Goal: Check status: Check status

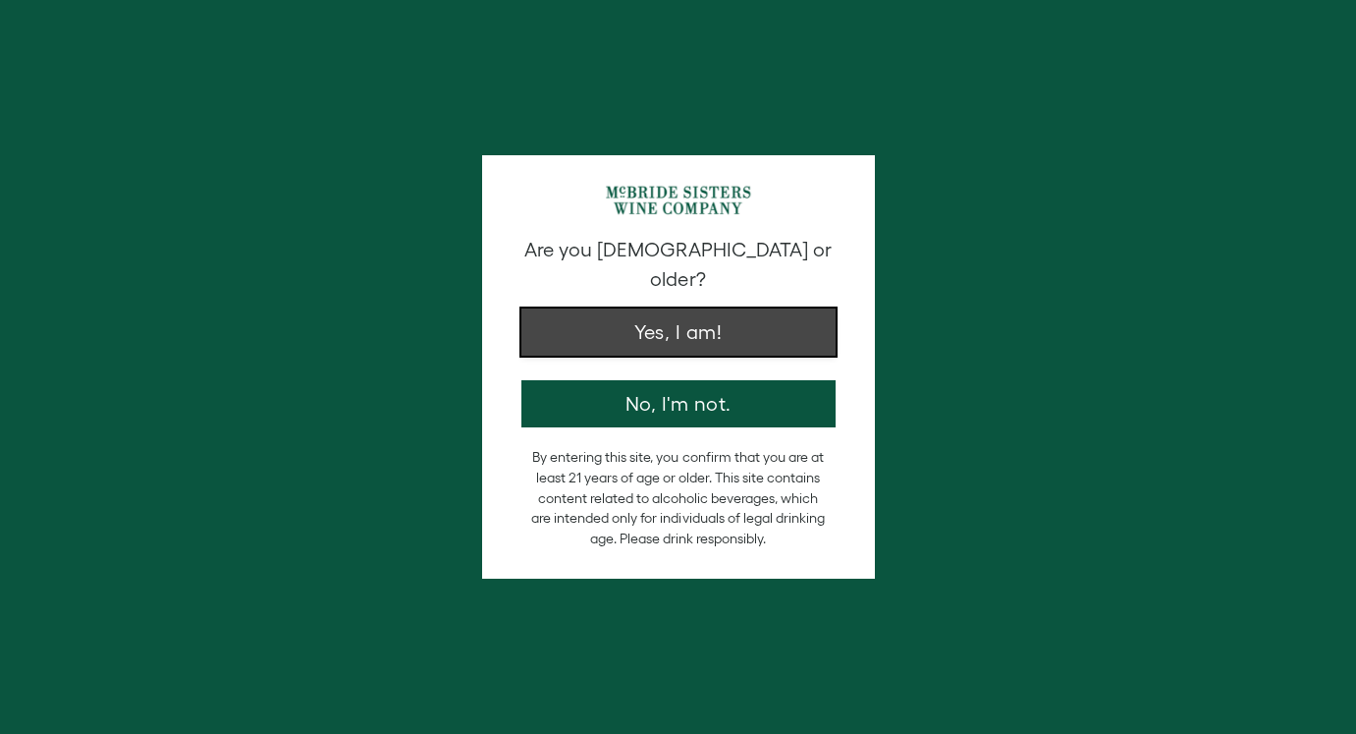
click at [691, 324] on button "Yes, I am!" at bounding box center [678, 331] width 314 height 47
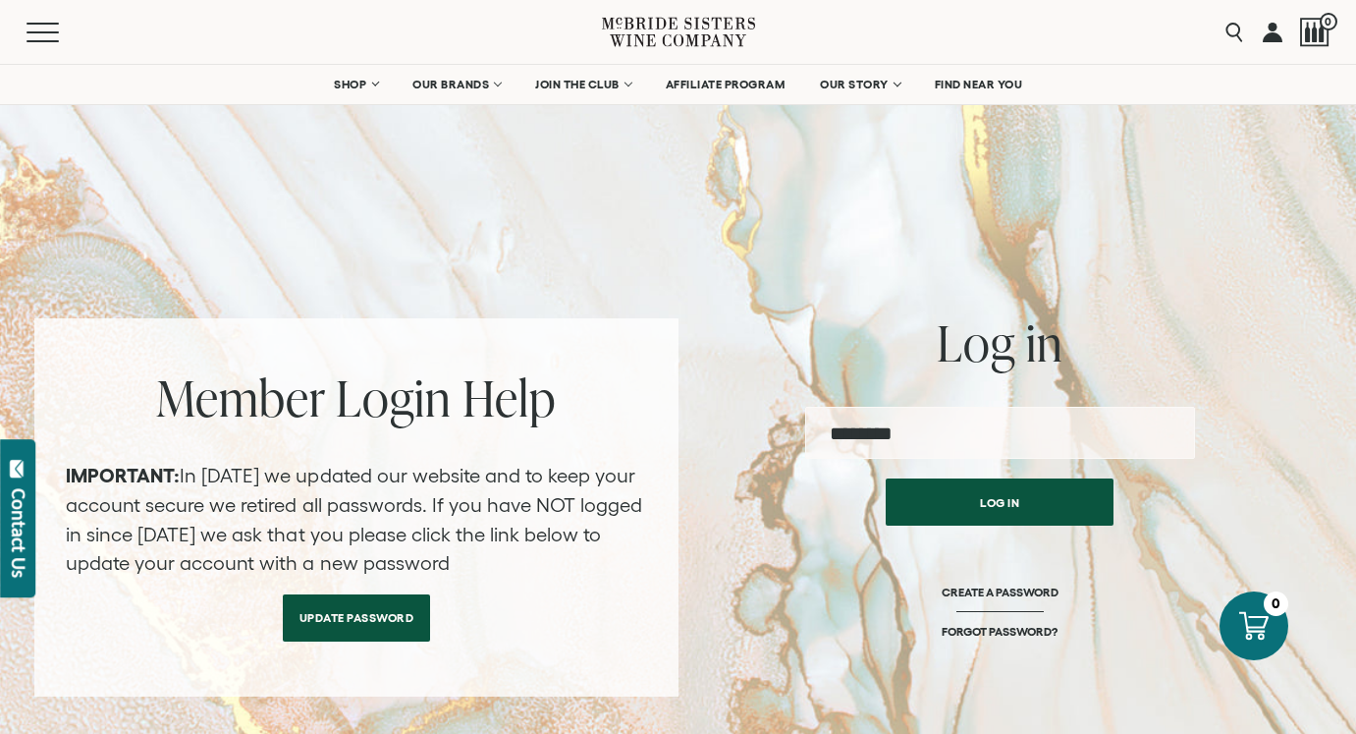
click at [872, 432] on input "email" at bounding box center [1000, 433] width 390 height 52
type input "**********"
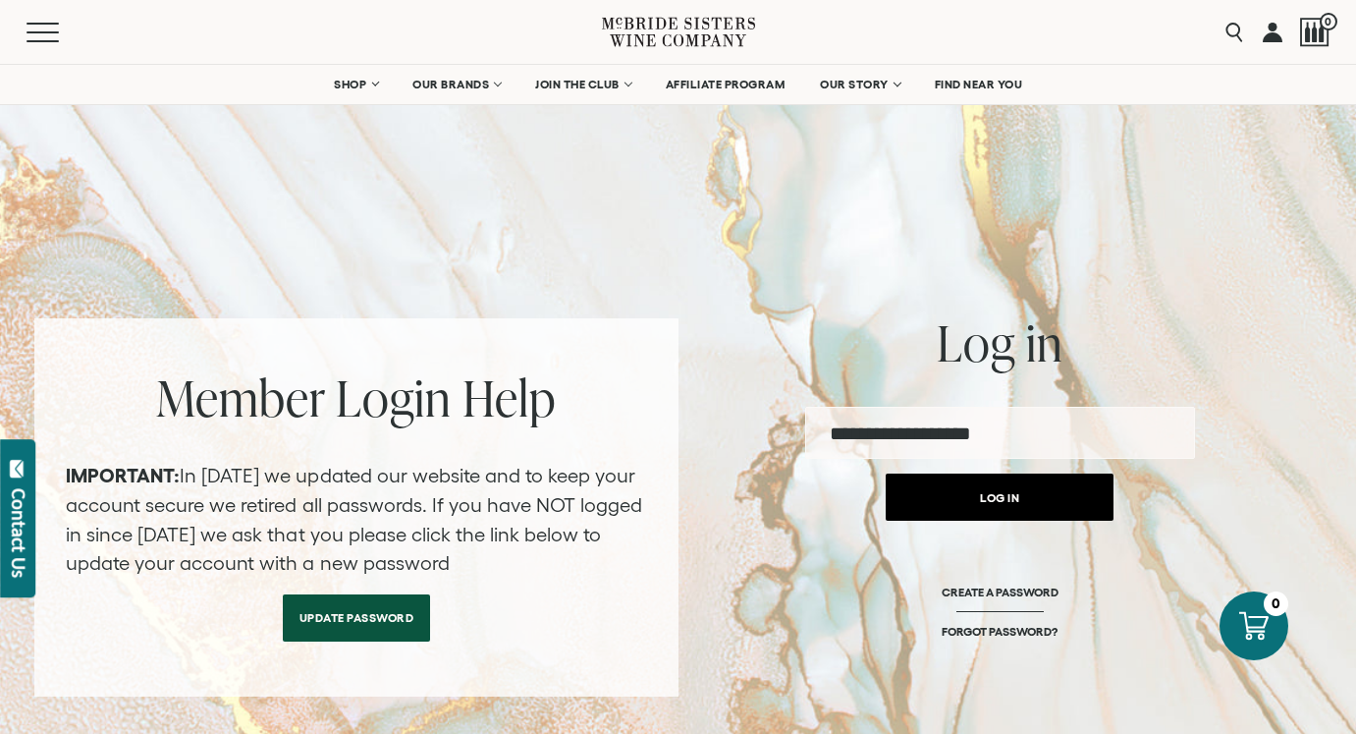
click at [984, 499] on button "Log in" at bounding box center [1000, 496] width 228 height 47
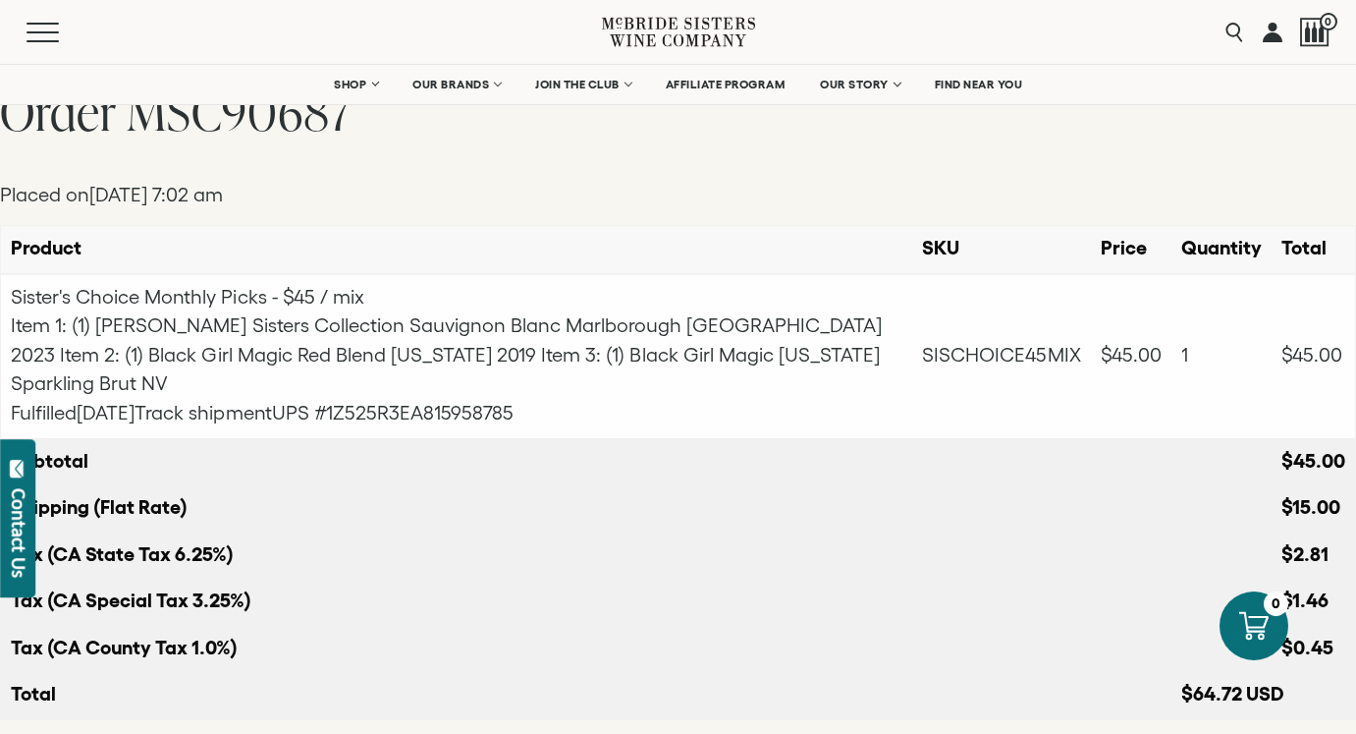
scroll to position [67, 0]
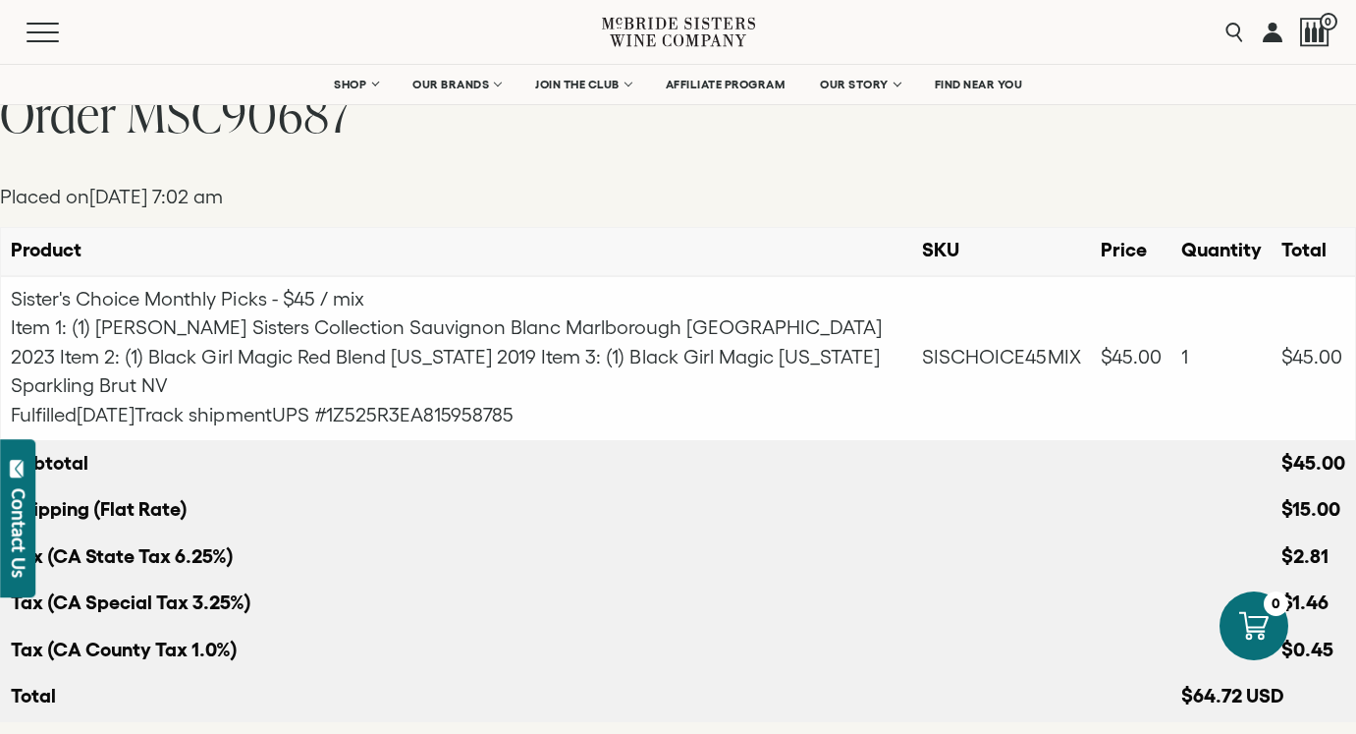
drag, startPoint x: 576, startPoint y: 388, endPoint x: 385, endPoint y: 376, distance: 191.9
click at [385, 401] on div "Fulfilled July 15, 2025 Track shipment UPS #1Z525R3EA815958785" at bounding box center [457, 415] width 892 height 29
copy span "1Z525R3EA815958785"
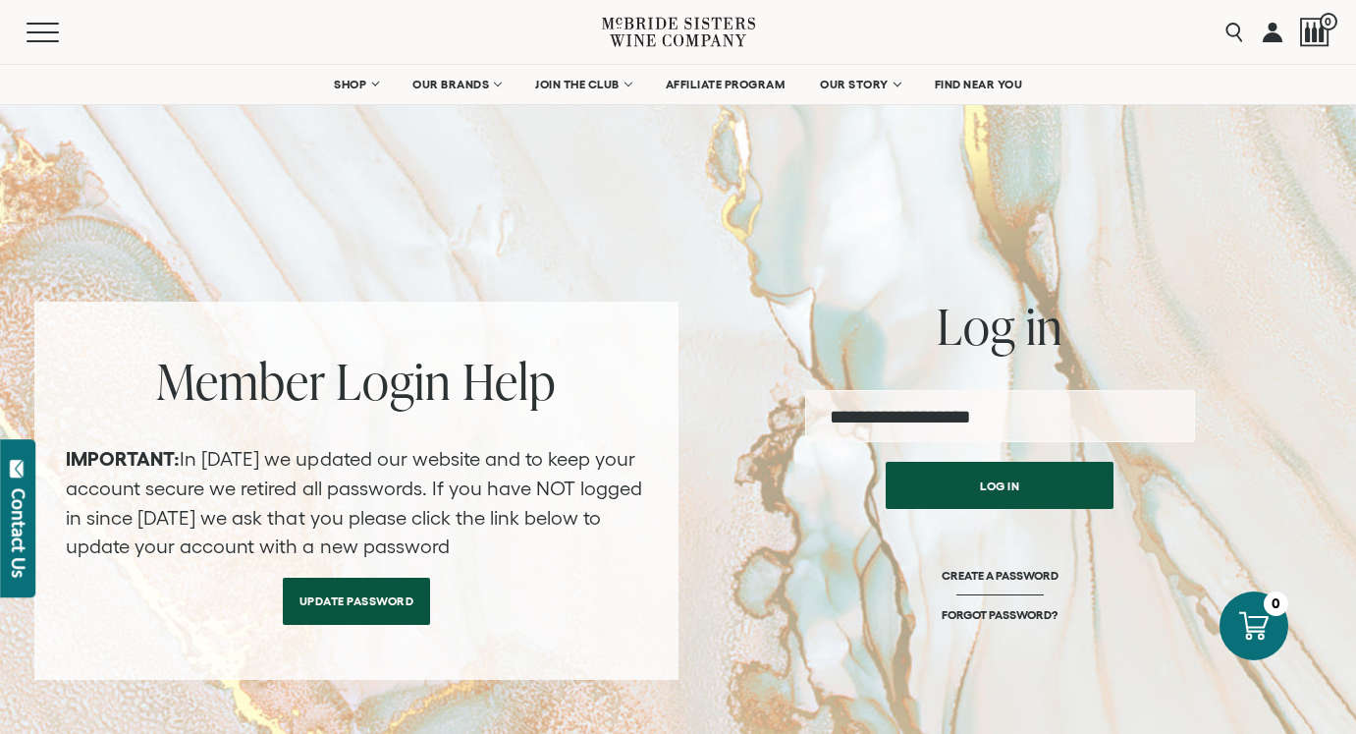
scroll to position [36, 0]
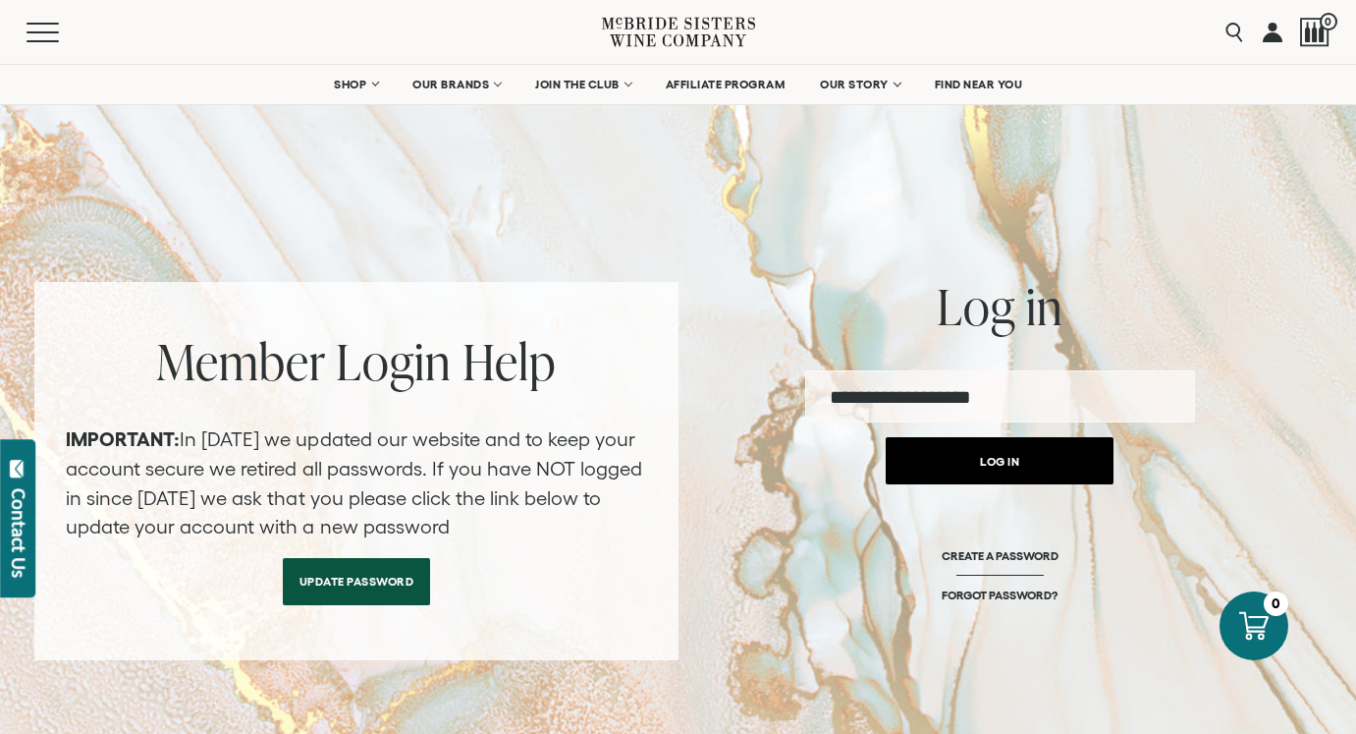
click at [939, 465] on button "Log in" at bounding box center [1000, 460] width 228 height 47
click at [1045, 446] on button "Log in" at bounding box center [1000, 460] width 228 height 47
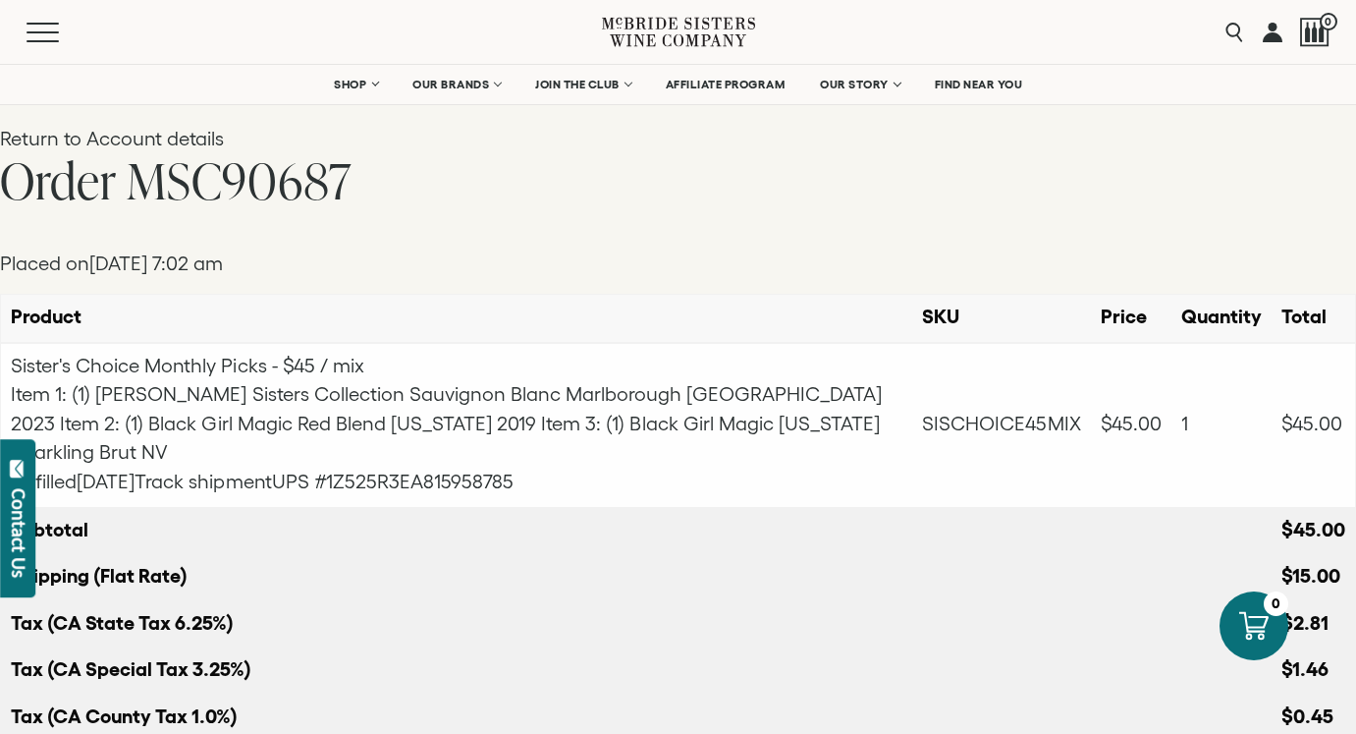
click at [604, 267] on p "Placed on July 14, 2025 at 7:02 am" at bounding box center [678, 263] width 1356 height 29
click at [115, 136] on link "Return to Account details" at bounding box center [112, 139] width 225 height 22
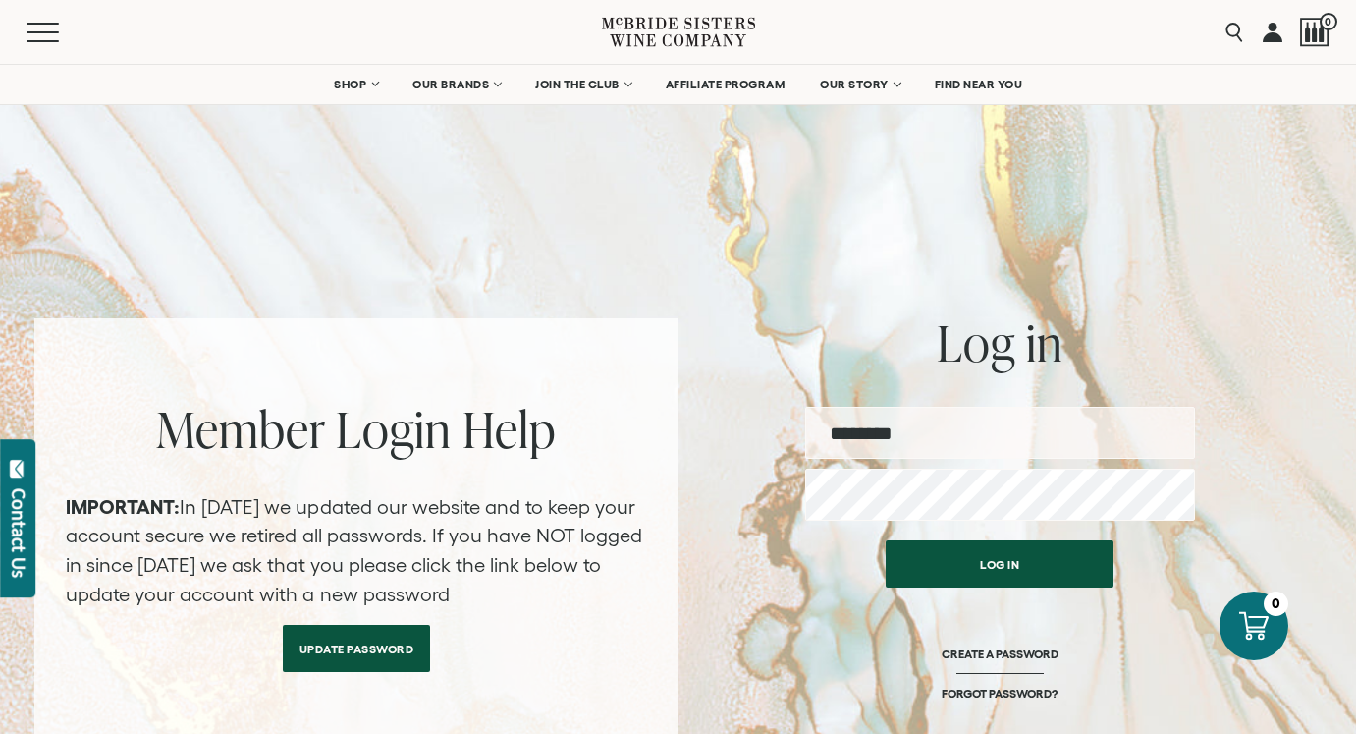
click at [1005, 446] on input "email" at bounding box center [1000, 433] width 390 height 52
type input "**********"
click at [886, 540] on button "Log in" at bounding box center [1000, 563] width 228 height 47
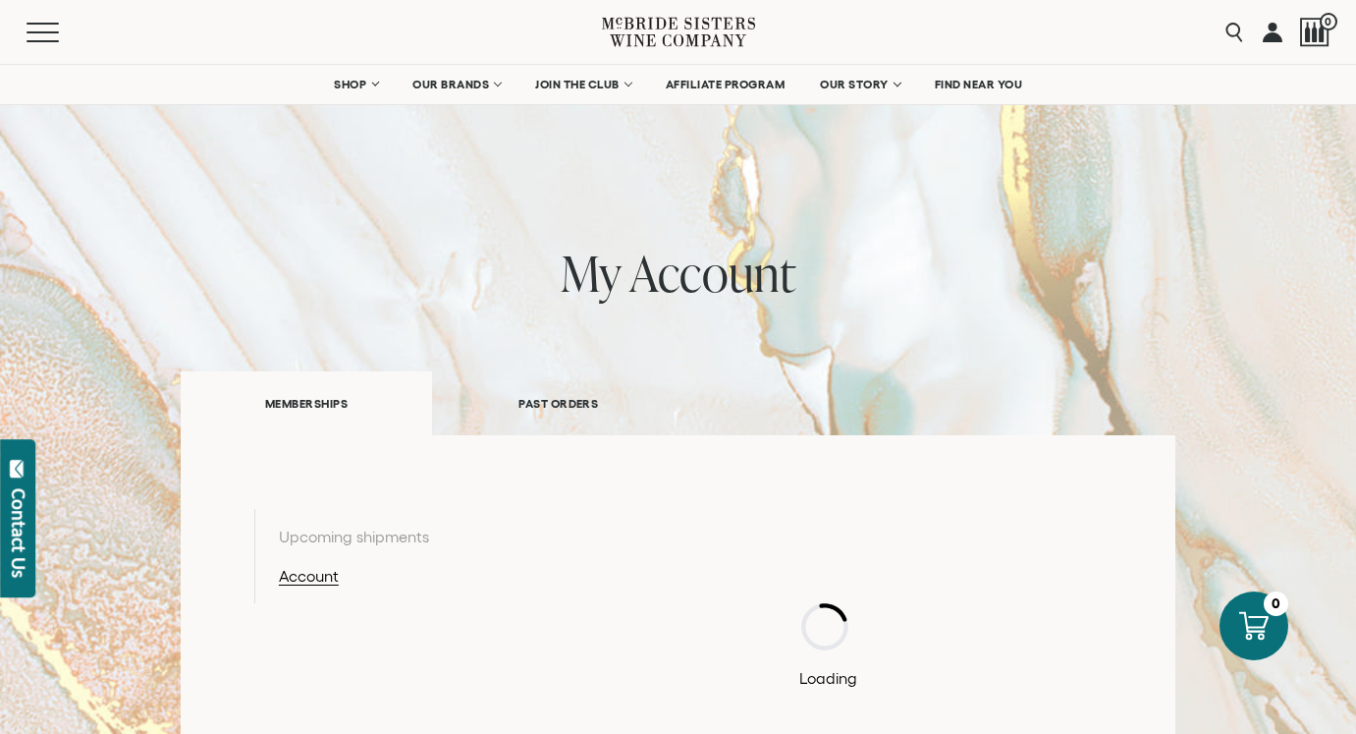
click at [554, 404] on link "PAST ORDERS" at bounding box center [558, 403] width 252 height 68
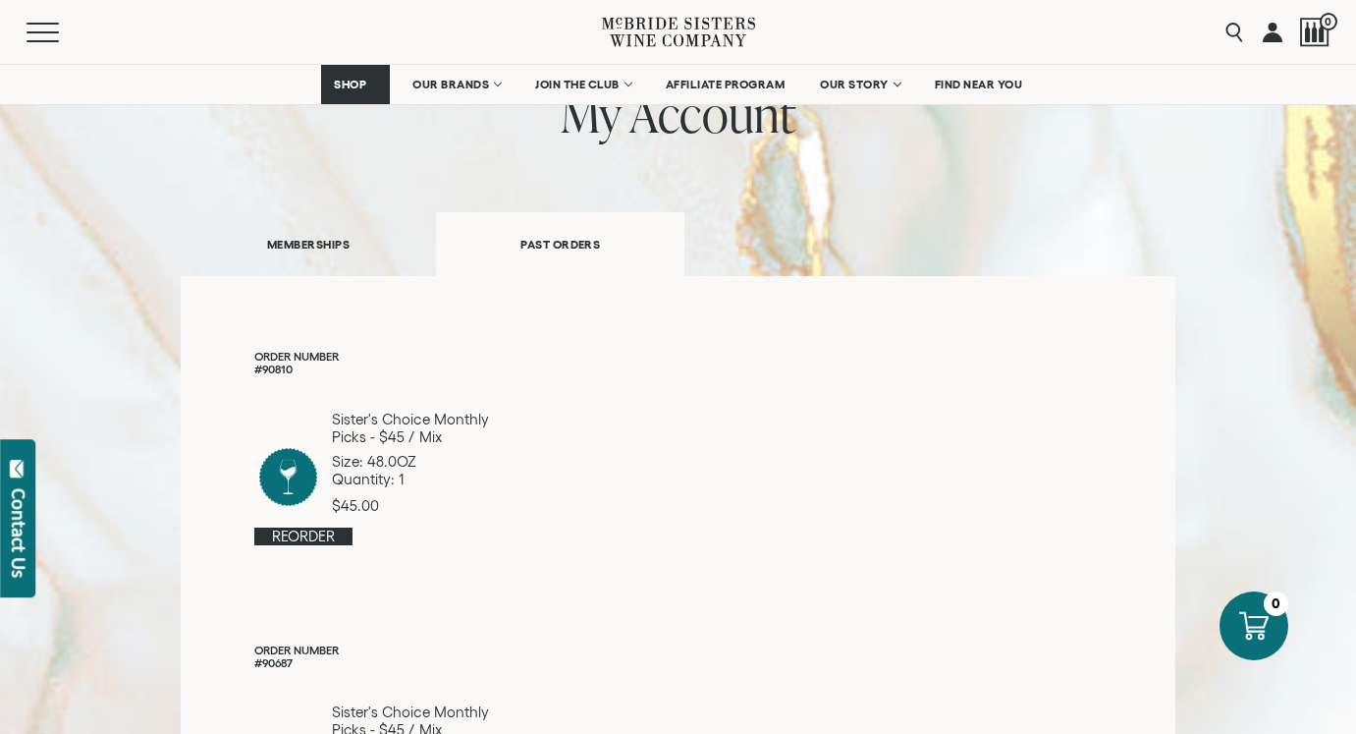
scroll to position [141, 0]
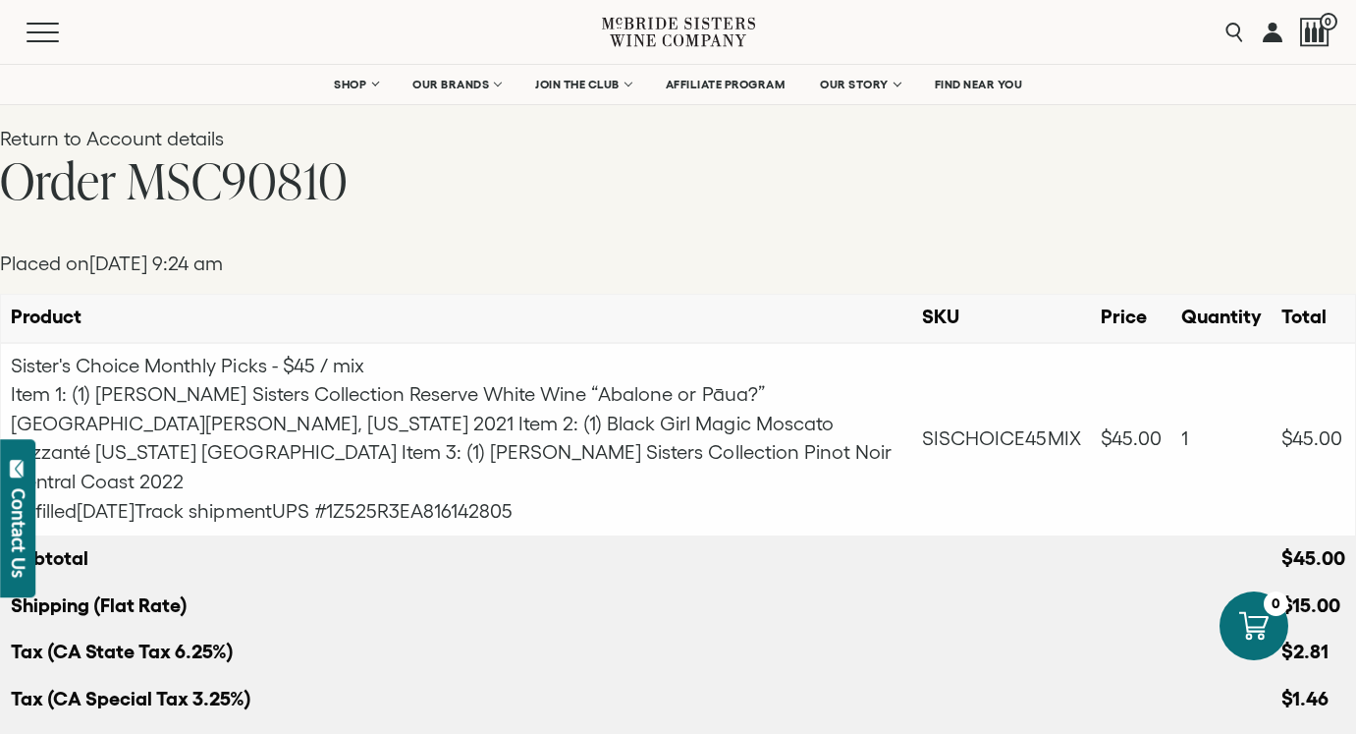
drag, startPoint x: 622, startPoint y: 485, endPoint x: 423, endPoint y: 470, distance: 198.9
click at [423, 497] on div "Fulfilled [DATE] Track shipment UPS #1Z525R3EA816142805" at bounding box center [457, 511] width 892 height 29
copy span "1Z525R3EA816142805"
